Goal: Navigation & Orientation: Find specific page/section

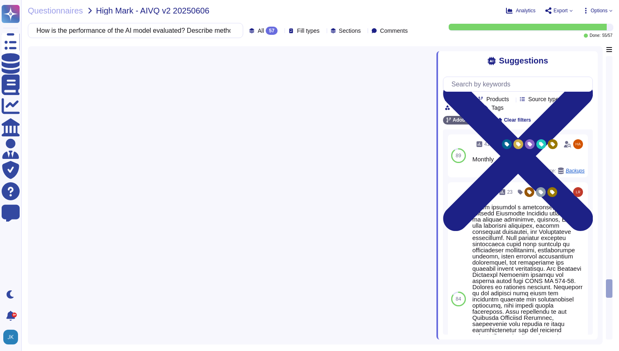
scroll to position [19, 0]
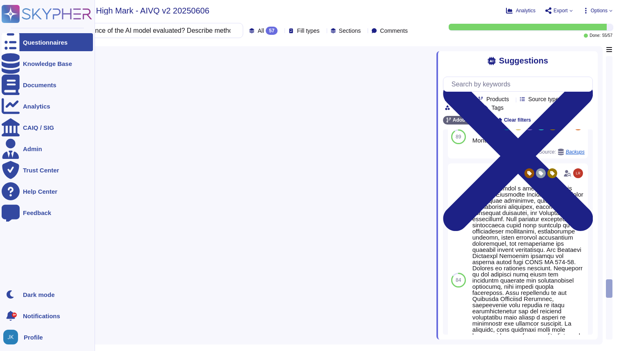
click at [14, 17] on rect at bounding box center [11, 14] width 18 height 18
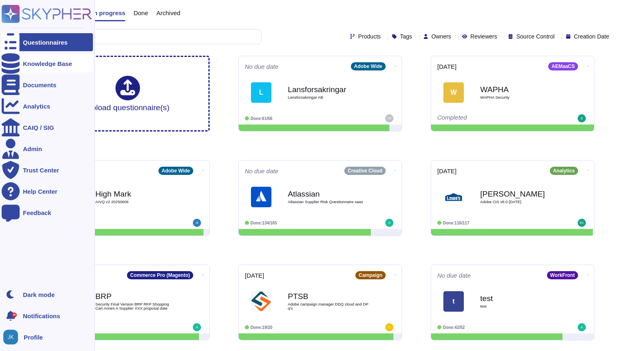
click at [37, 69] on div "Knowledge Base" at bounding box center [47, 63] width 91 height 18
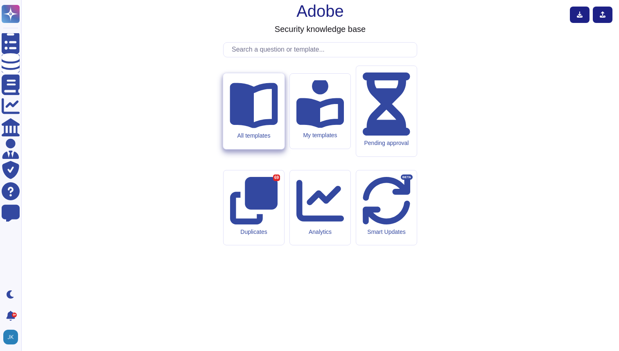
click at [251, 129] on icon at bounding box center [254, 105] width 48 height 45
